Goal: Download file/media

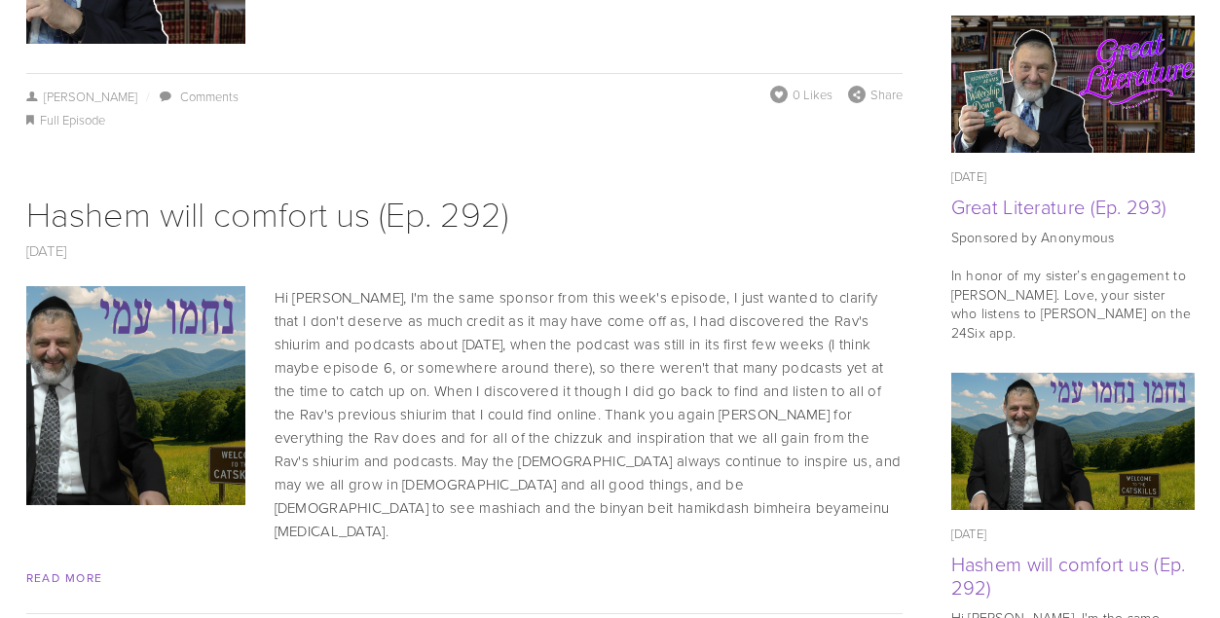
scroll to position [1408, 0]
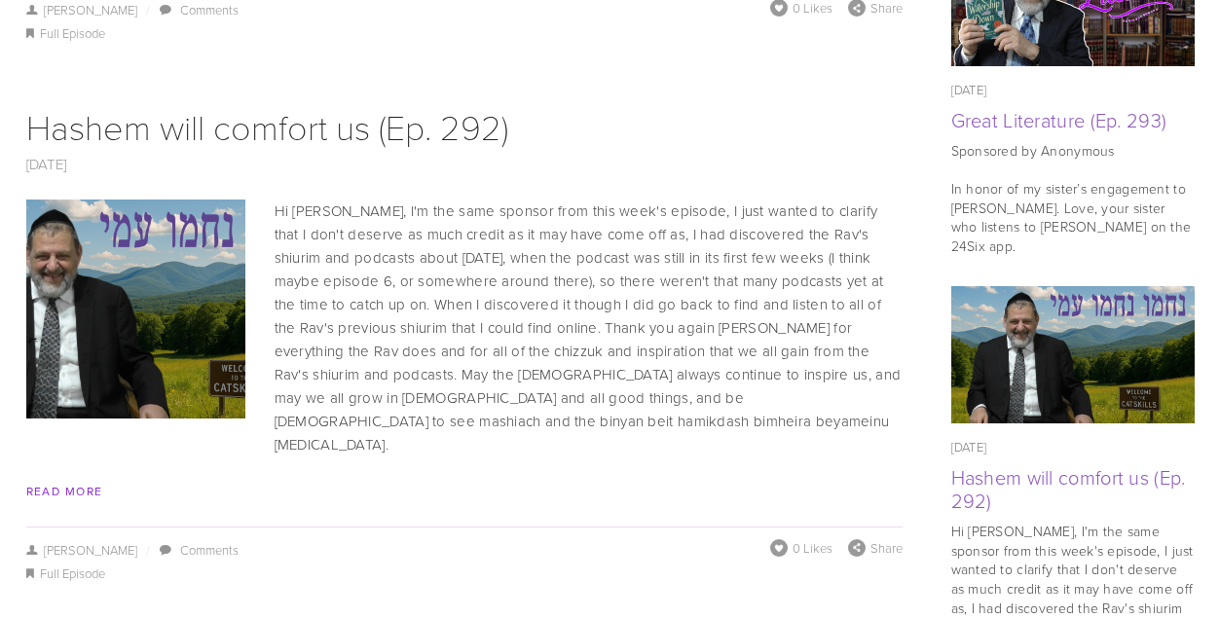
click at [70, 483] on link "Read More" at bounding box center [64, 491] width 77 height 17
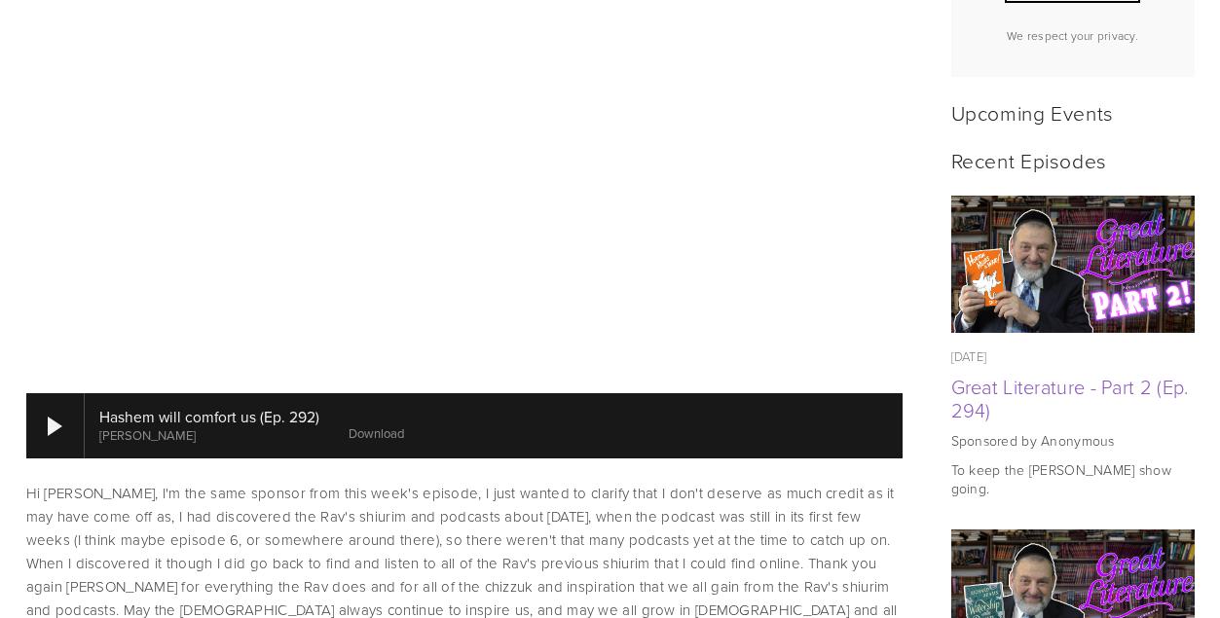
scroll to position [817, 0]
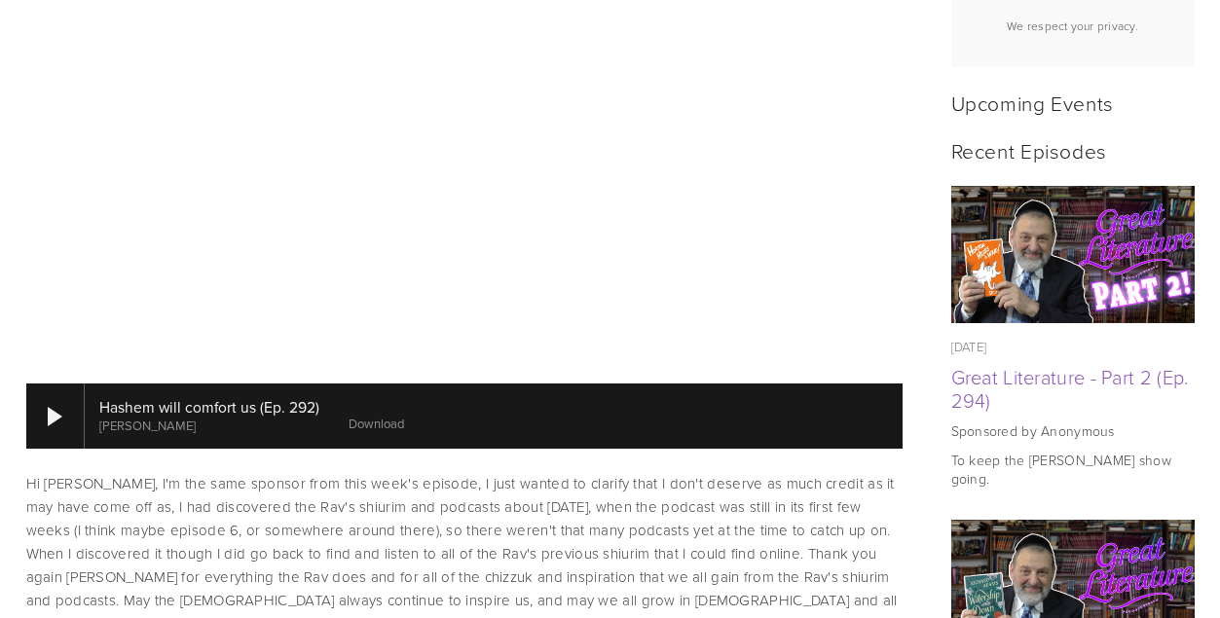
click at [371, 415] on link "Download" at bounding box center [376, 424] width 55 height 18
